Goal: Check status: Check status

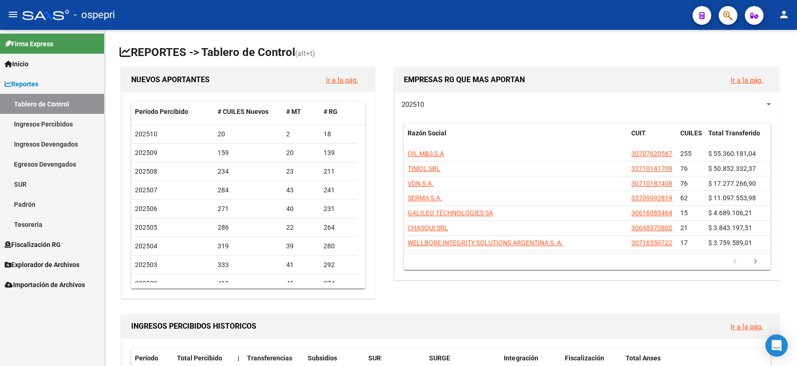
click at [57, 109] on link "Tablero de Control" at bounding box center [52, 104] width 104 height 20
click at [64, 127] on link "Ingresos Percibidos" at bounding box center [52, 124] width 104 height 20
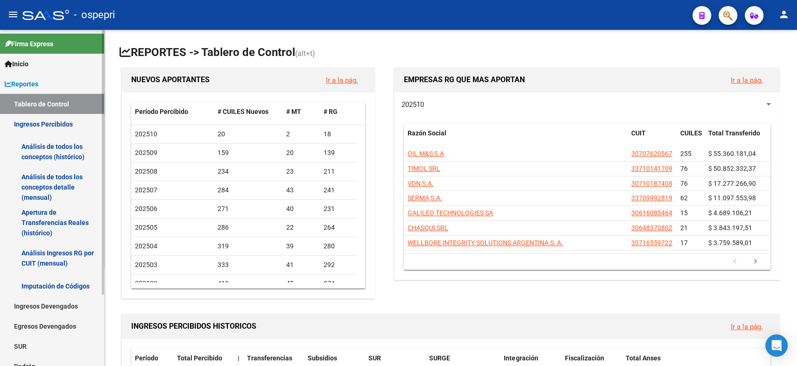
click at [84, 250] on link "Análisis Ingresos RG por CUIT (mensual)" at bounding box center [52, 258] width 104 height 35
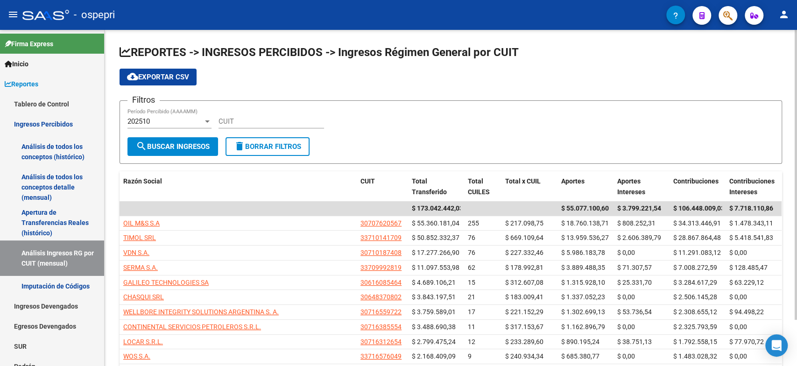
click at [236, 127] on div "CUIT" at bounding box center [272, 122] width 106 height 29
click at [238, 125] on input "CUIT" at bounding box center [272, 121] width 106 height 8
paste input "30-71488764-1"
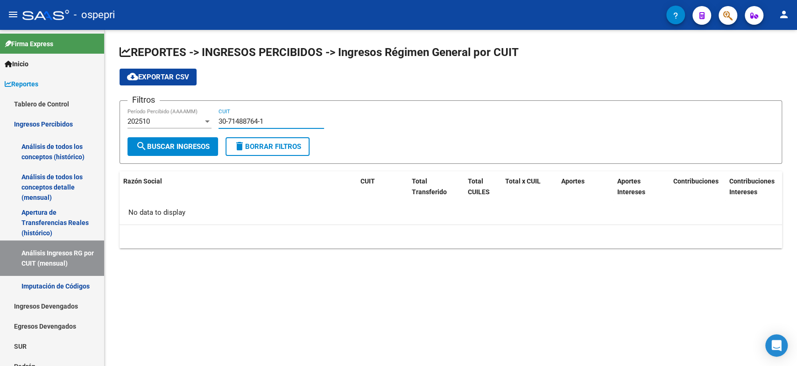
type input "30-71488764-1"
click at [173, 149] on span "search Buscar Ingresos" at bounding box center [173, 146] width 74 height 8
click at [159, 119] on div "202510" at bounding box center [166, 121] width 76 height 8
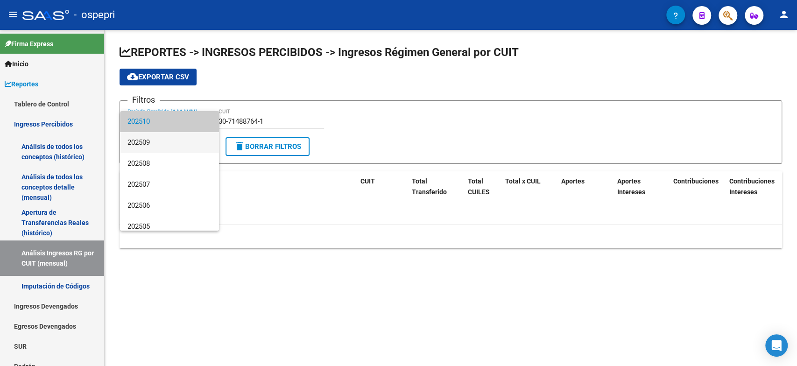
click at [156, 146] on span "202509" at bounding box center [170, 142] width 84 height 21
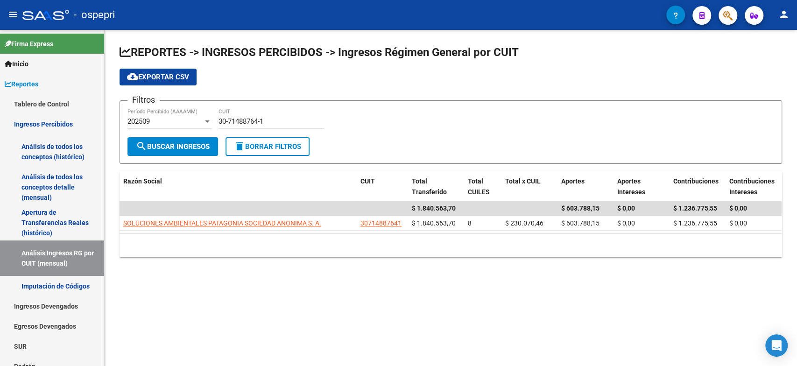
click at [161, 144] on span "search Buscar Ingresos" at bounding box center [173, 146] width 74 height 8
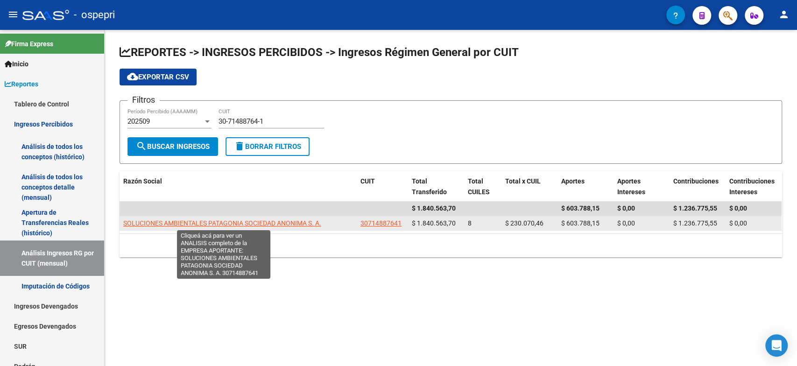
click at [187, 220] on span "SOLUCIONES AMBIENTALES PATAGONIA SOCIEDAD ANONIMA S. A." at bounding box center [222, 223] width 198 height 7
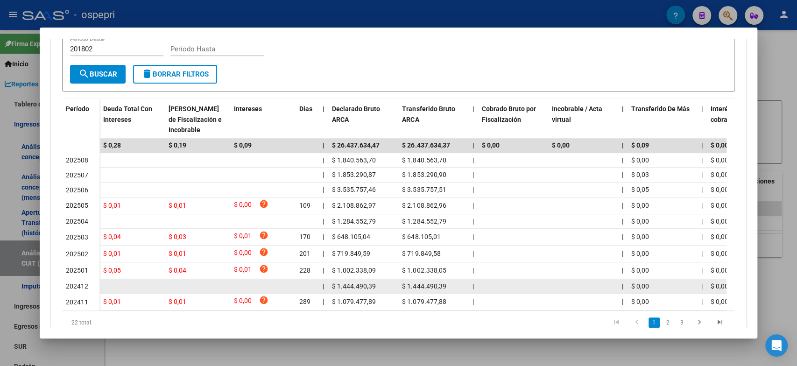
scroll to position [245, 0]
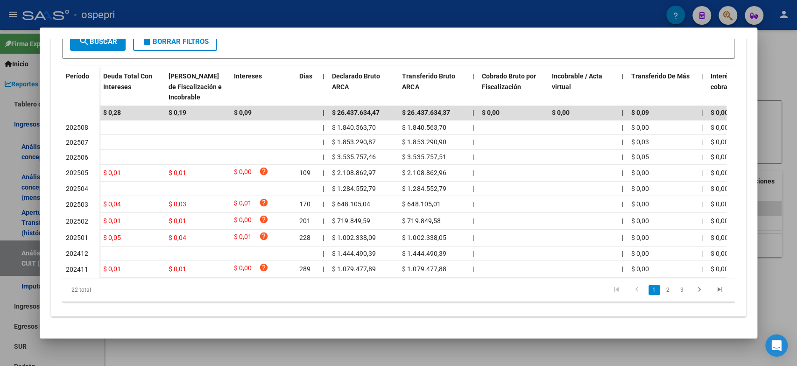
click at [770, 144] on div at bounding box center [398, 183] width 797 height 366
